Goal: Task Accomplishment & Management: Complete application form

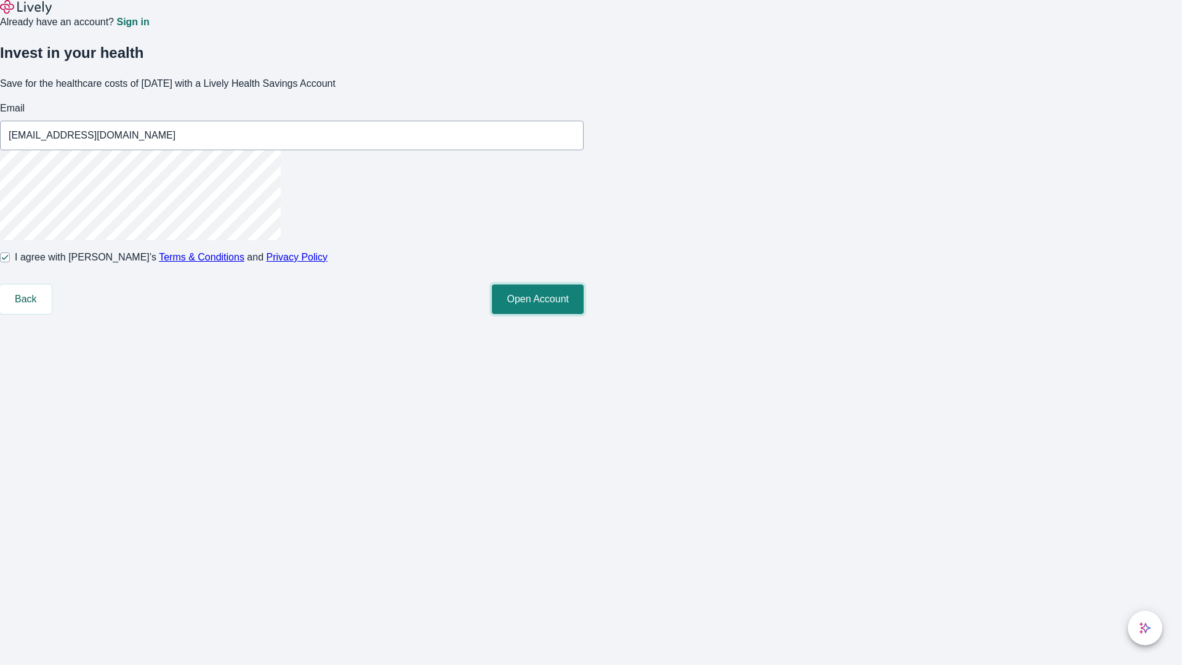
click at [583, 314] on button "Open Account" at bounding box center [538, 299] width 92 height 30
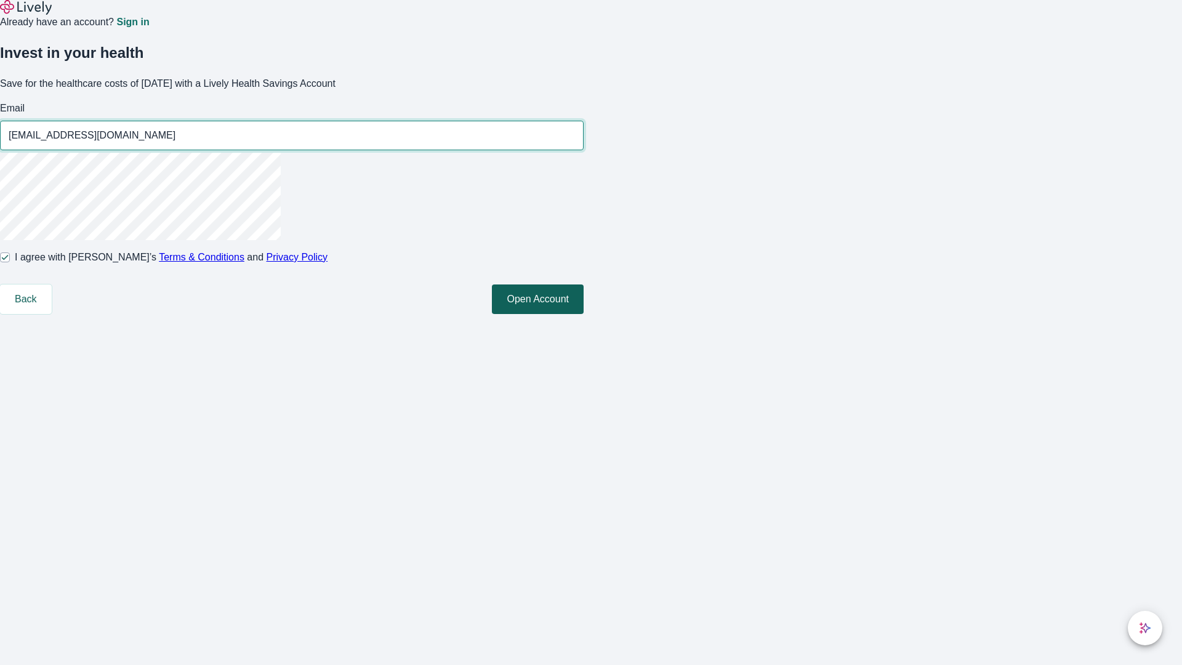
type input "[EMAIL_ADDRESS][DOMAIN_NAME]"
click at [10, 262] on input "I agree with Lively’s Terms & Conditions and Privacy Policy" at bounding box center [5, 257] width 10 height 10
checkbox input "false"
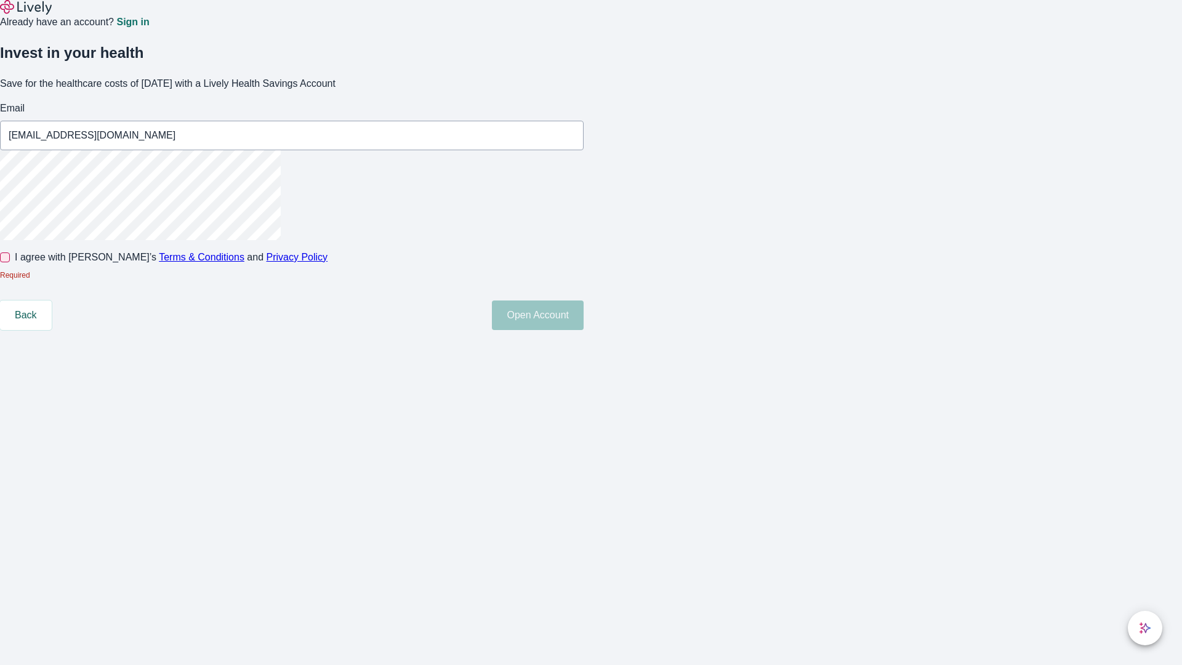
type input "[EMAIL_ADDRESS][DOMAIN_NAME]"
click at [10, 262] on input "I agree with Lively’s Terms & Conditions and Privacy Policy" at bounding box center [5, 257] width 10 height 10
checkbox input "true"
click at [583, 314] on button "Open Account" at bounding box center [538, 299] width 92 height 30
